Goal: Information Seeking & Learning: Learn about a topic

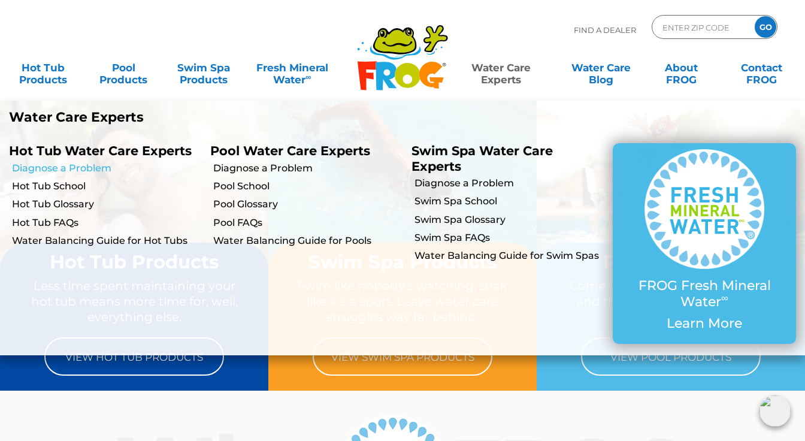
click at [96, 175] on link "Diagnose a Problem" at bounding box center [106, 168] width 189 height 13
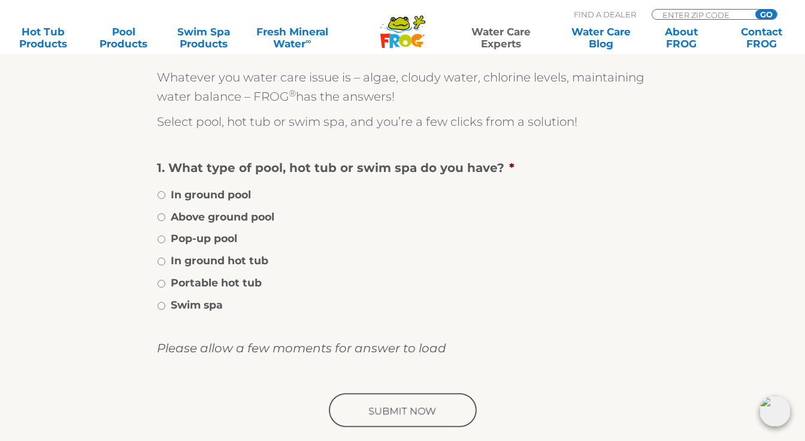
scroll to position [189, 0]
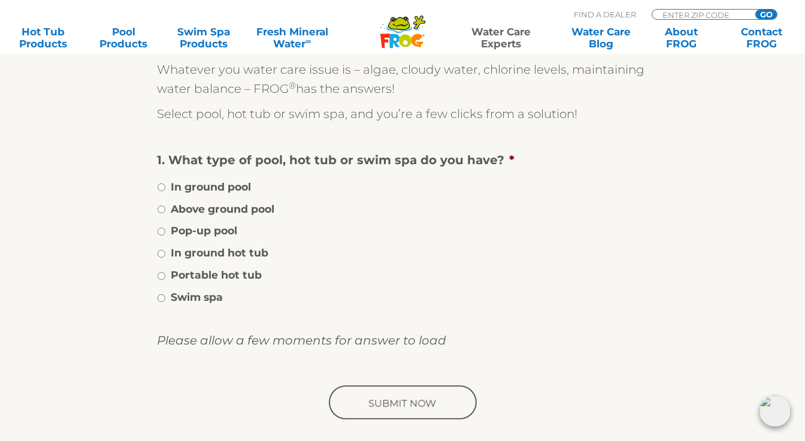
click at [162, 276] on input "Portable hot tub" at bounding box center [162, 276] width 8 height 8
radio input "true"
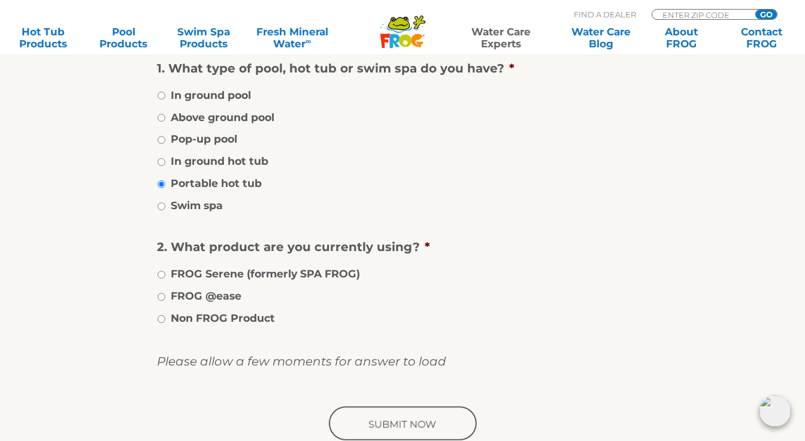
scroll to position [281, 0]
click at [159, 294] on input "FROG @ease" at bounding box center [162, 296] width 8 height 8
radio input "true"
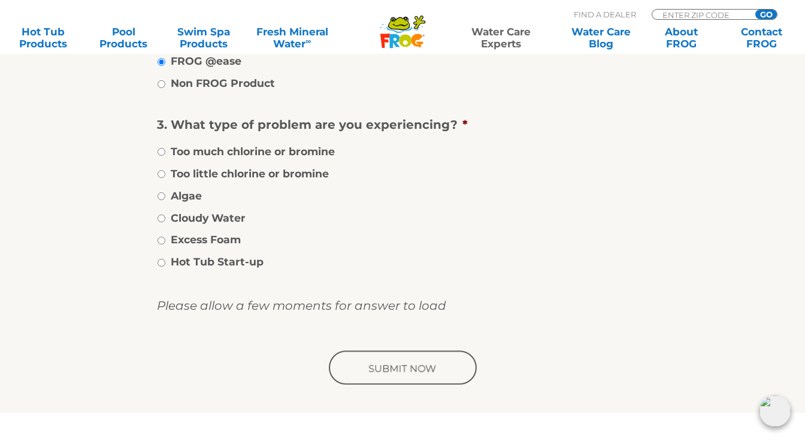
scroll to position [519, 0]
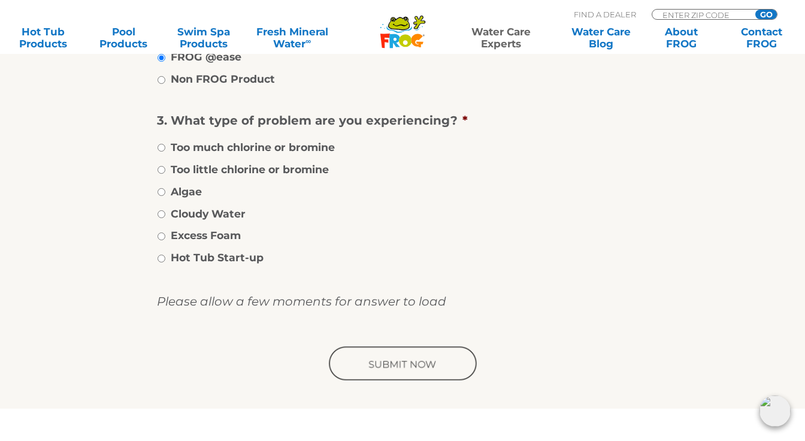
click at [160, 213] on input "Cloudy Water" at bounding box center [162, 214] width 8 height 8
radio input "true"
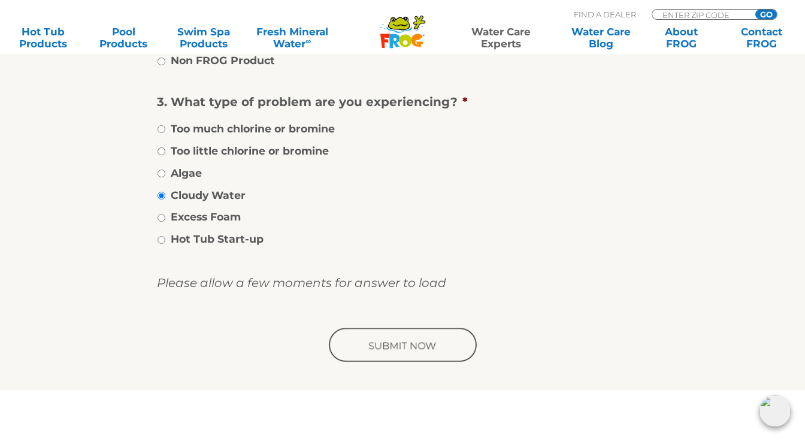
scroll to position [545, 0]
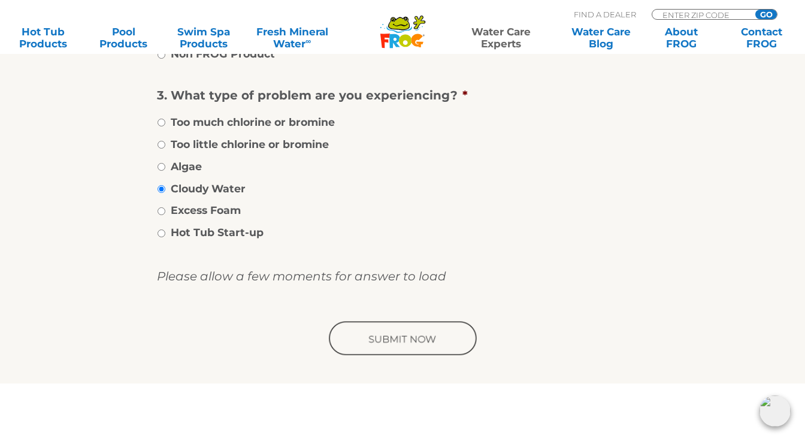
click at [417, 336] on input "image" at bounding box center [403, 339] width 152 height 38
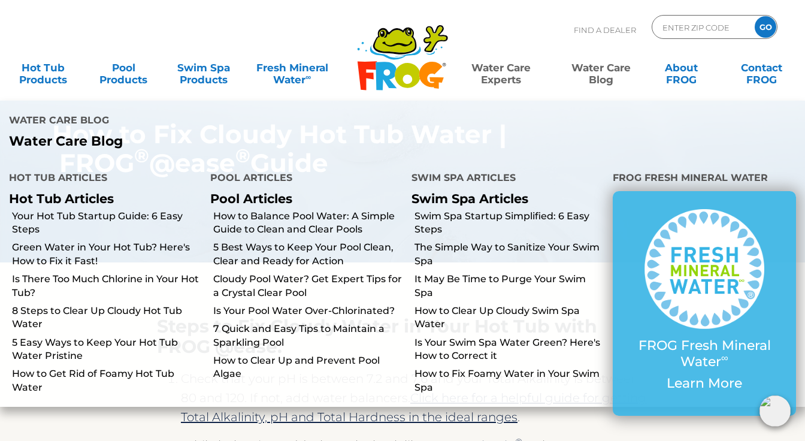
click at [607, 68] on link "Water Care Blog" at bounding box center [601, 68] width 62 height 24
click at [499, 73] on link "Water Care Experts" at bounding box center [502, 68] width 102 height 24
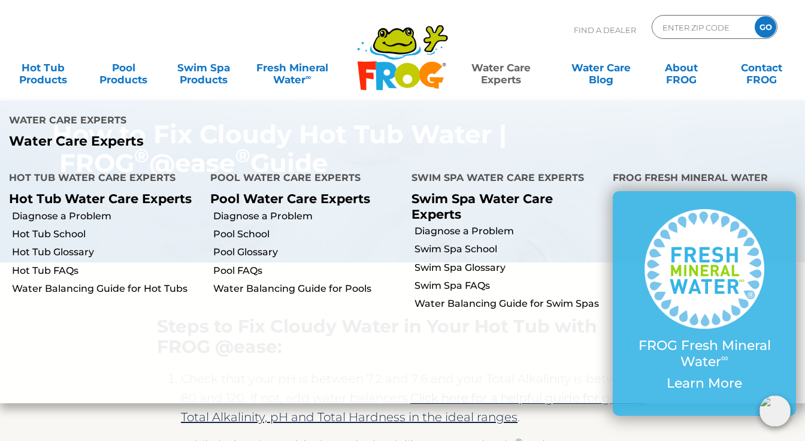
click at [37, 283] on li "Hot Tub Water Care Experts Hot Tub Water Care Experts Diagnose a Problem Hot Tu…" at bounding box center [100, 279] width 201 height 242
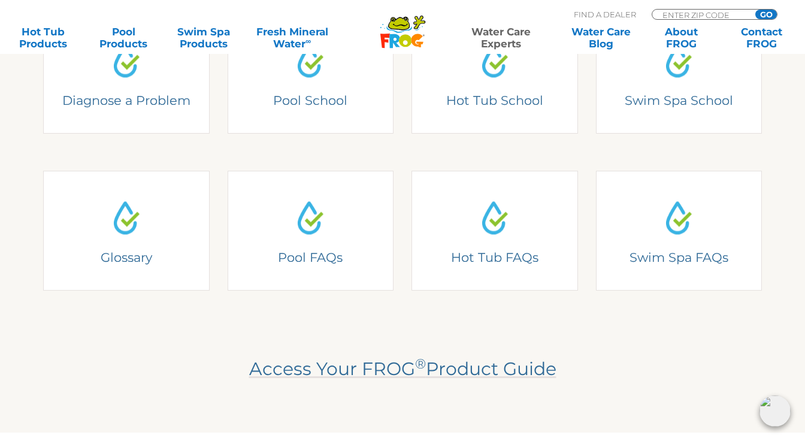
scroll to position [348, 0]
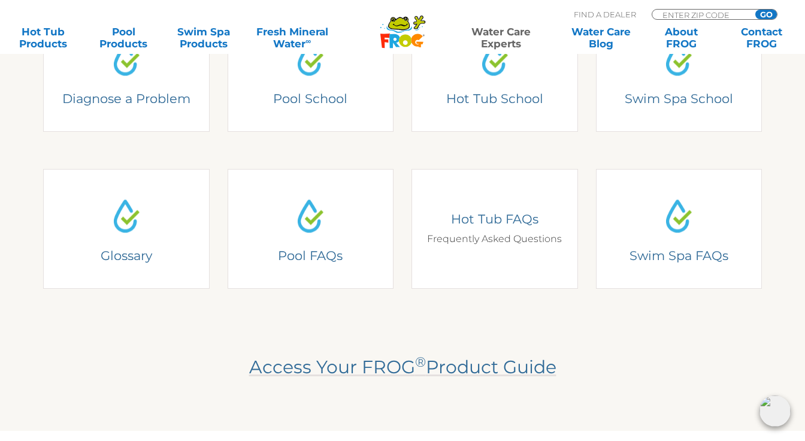
click at [495, 208] on div "Hot Tub FAQs Frequently Asked Questions" at bounding box center [495, 229] width 167 height 120
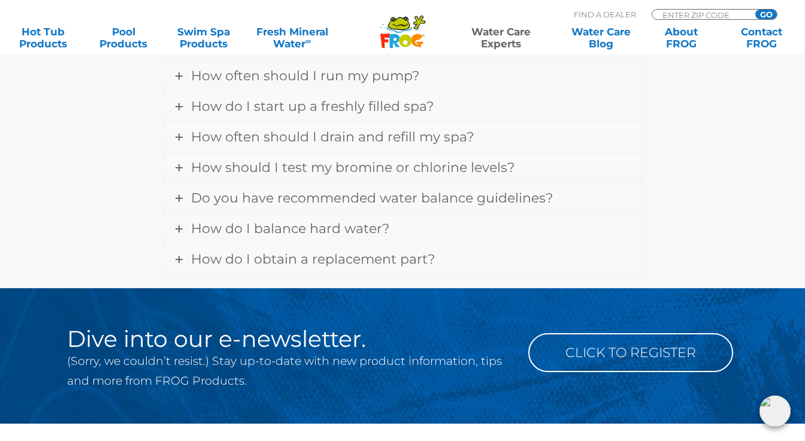
scroll to position [1651, 0]
